Goal: Transaction & Acquisition: Purchase product/service

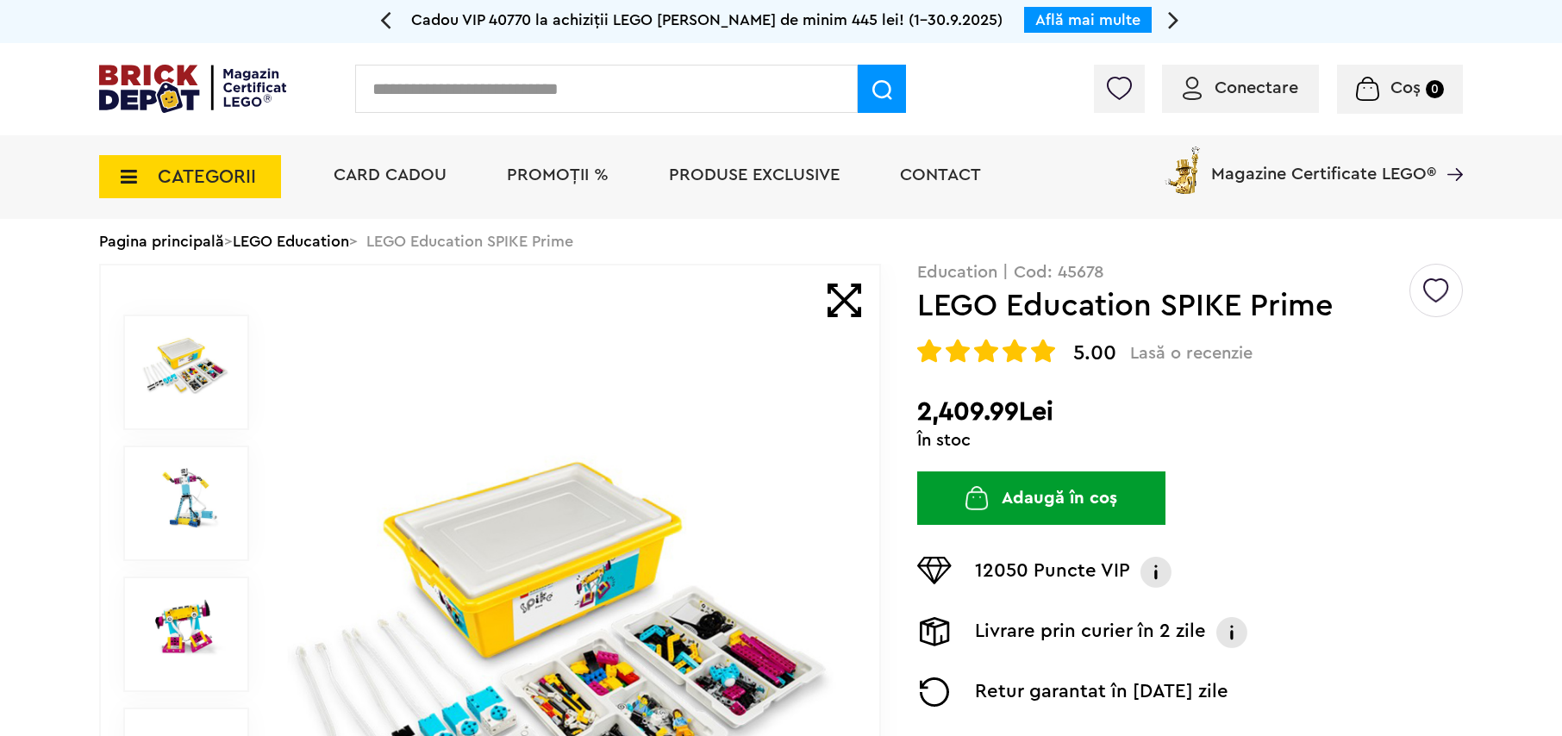
click at [631, 97] on input "text" at bounding box center [606, 89] width 503 height 48
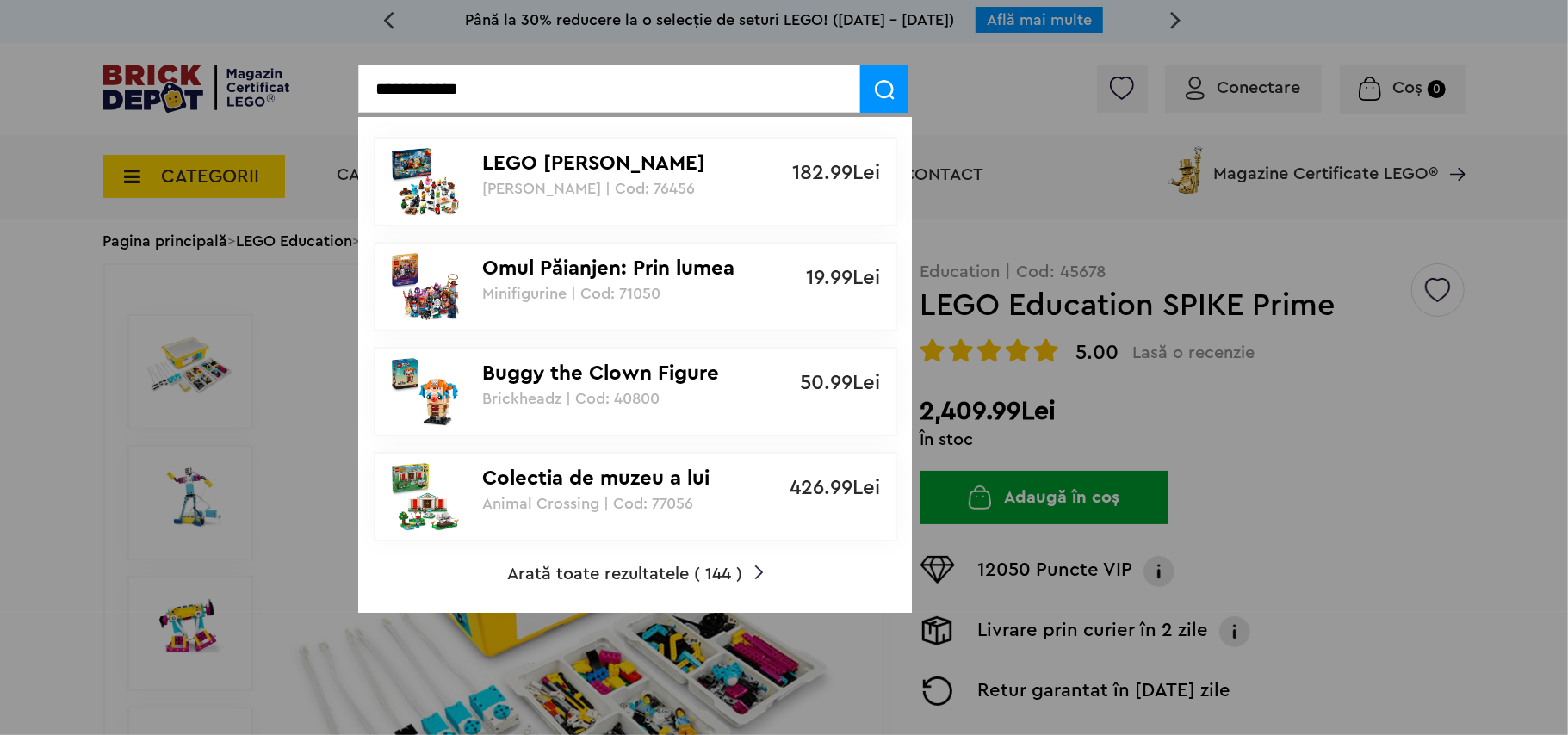
type input "**********"
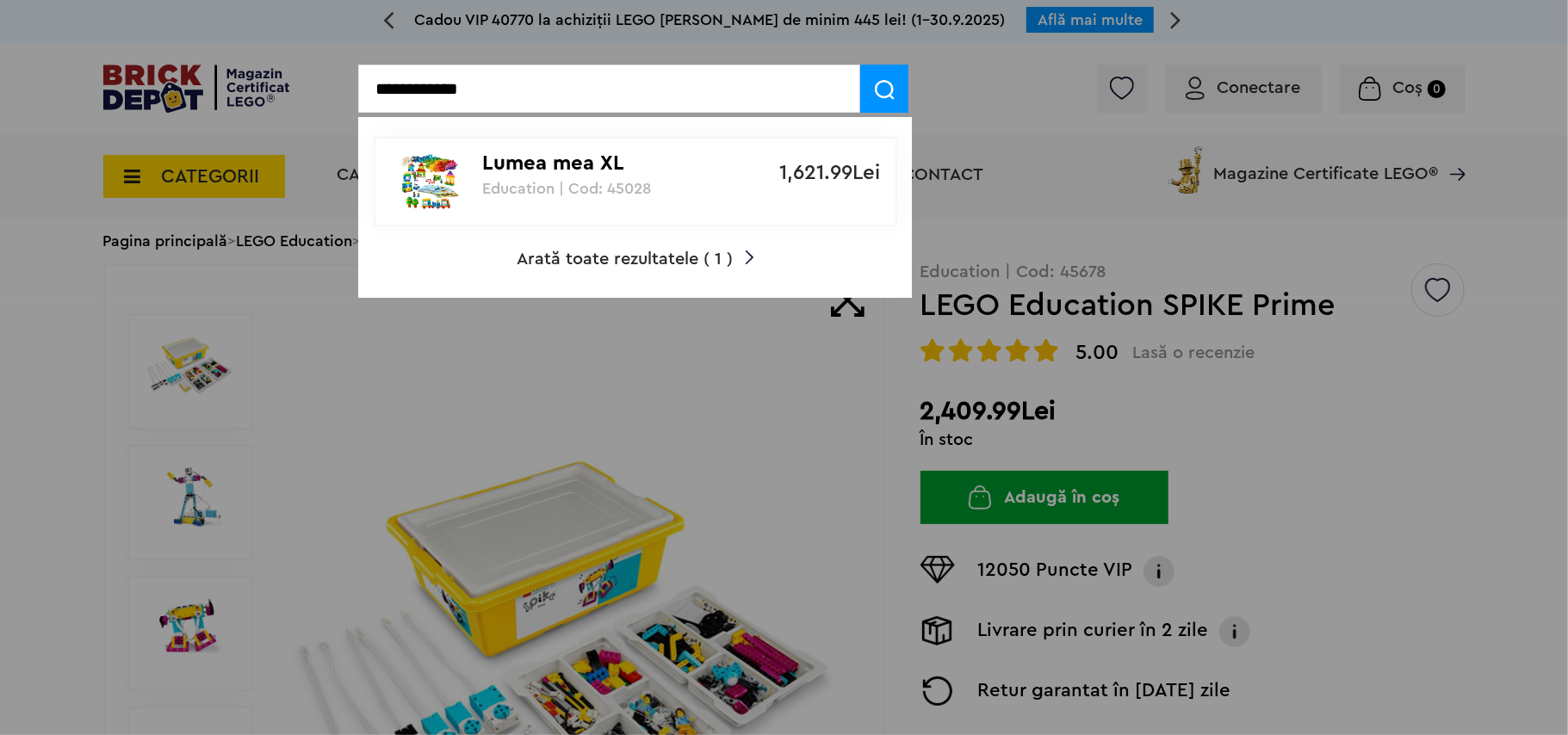
click at [549, 167] on p "Lumea mea XL" at bounding box center [626, 164] width 288 height 25
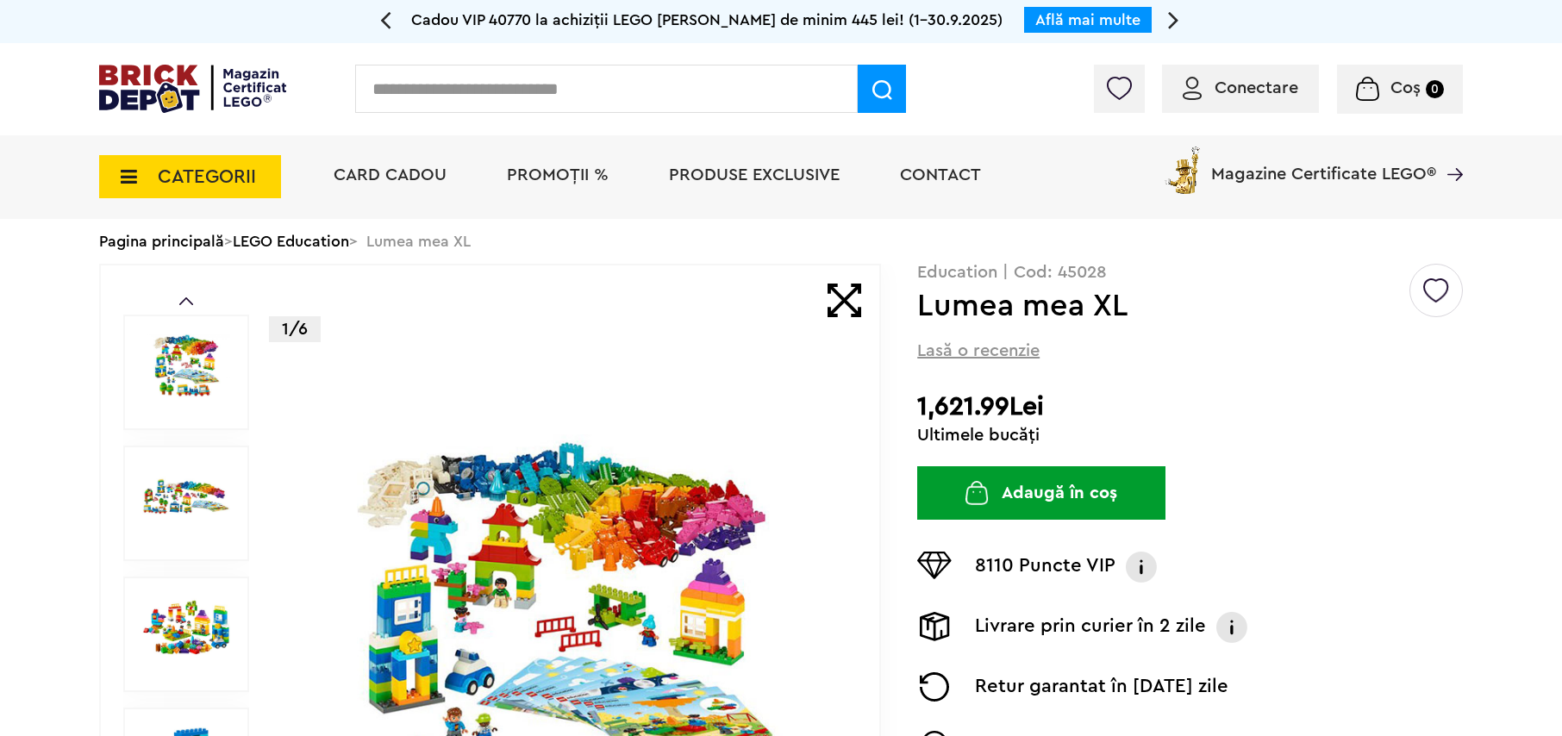
click at [1102, 508] on button "Adaugă în coș" at bounding box center [1041, 492] width 248 height 53
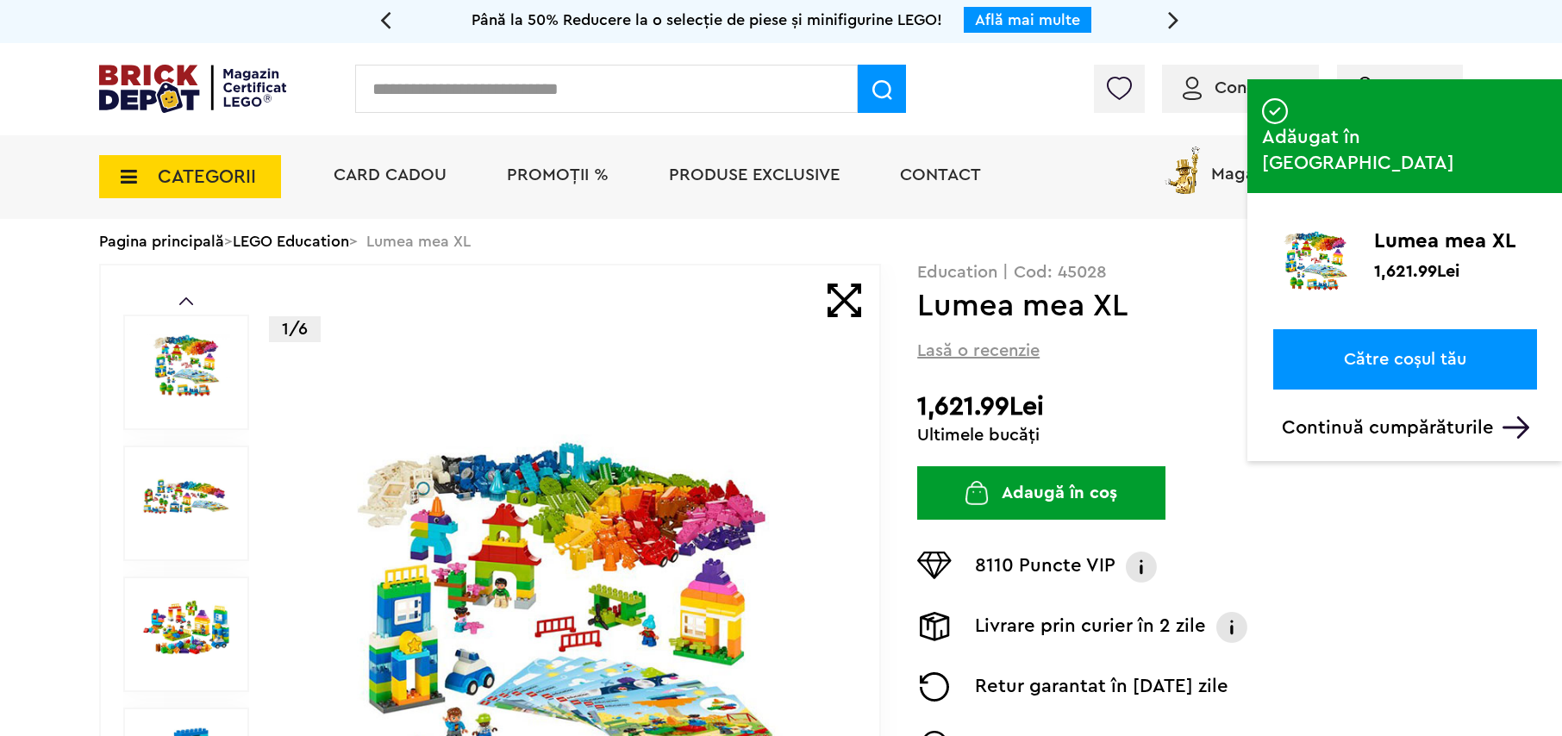
click at [1495, 329] on link "Către coșul tău" at bounding box center [1405, 359] width 264 height 60
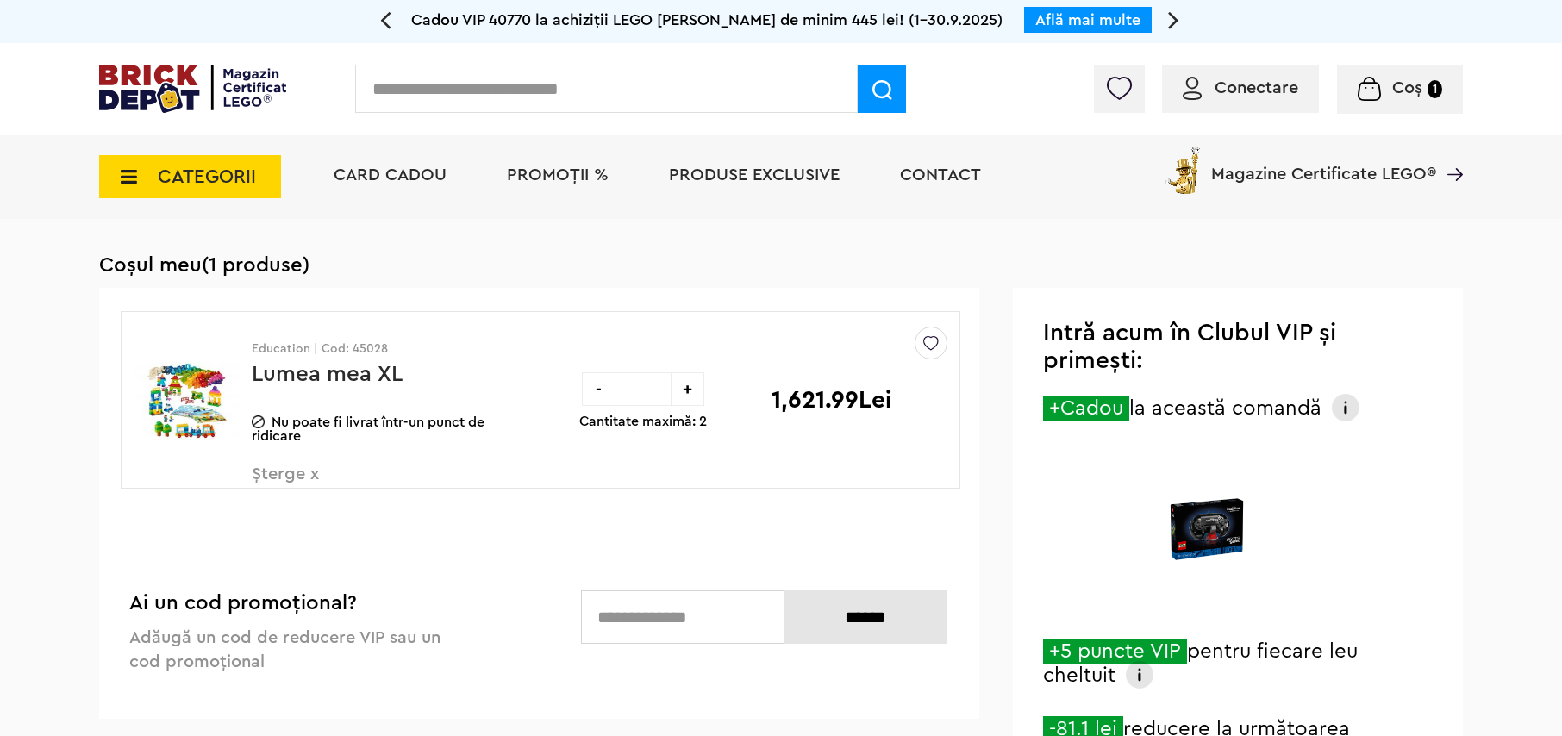
click at [597, 385] on div "-" at bounding box center [599, 389] width 34 height 34
